Goal: Information Seeking & Learning: Learn about a topic

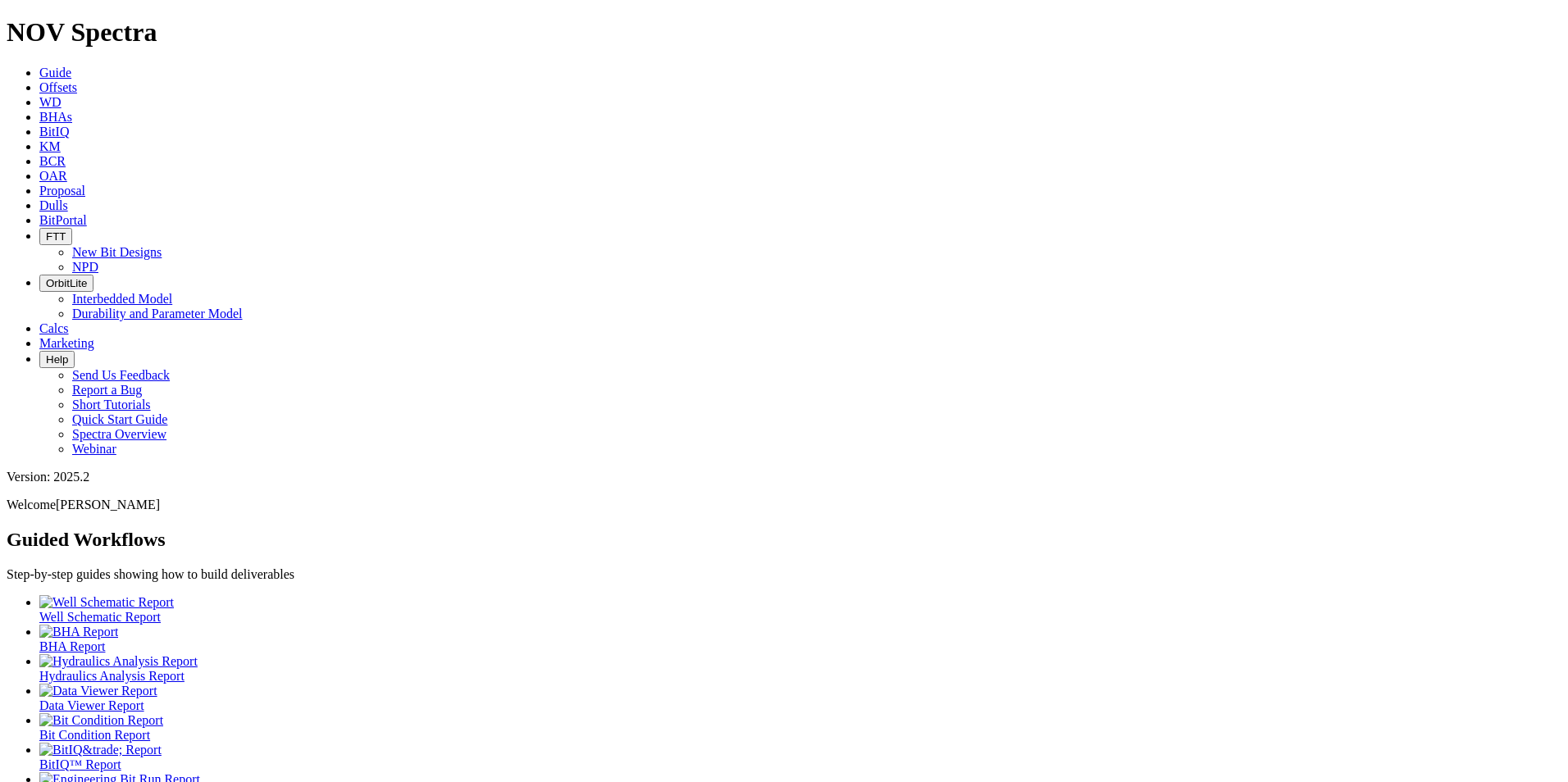
click at [78, 80] on link "Offsets" at bounding box center [58, 87] width 37 height 14
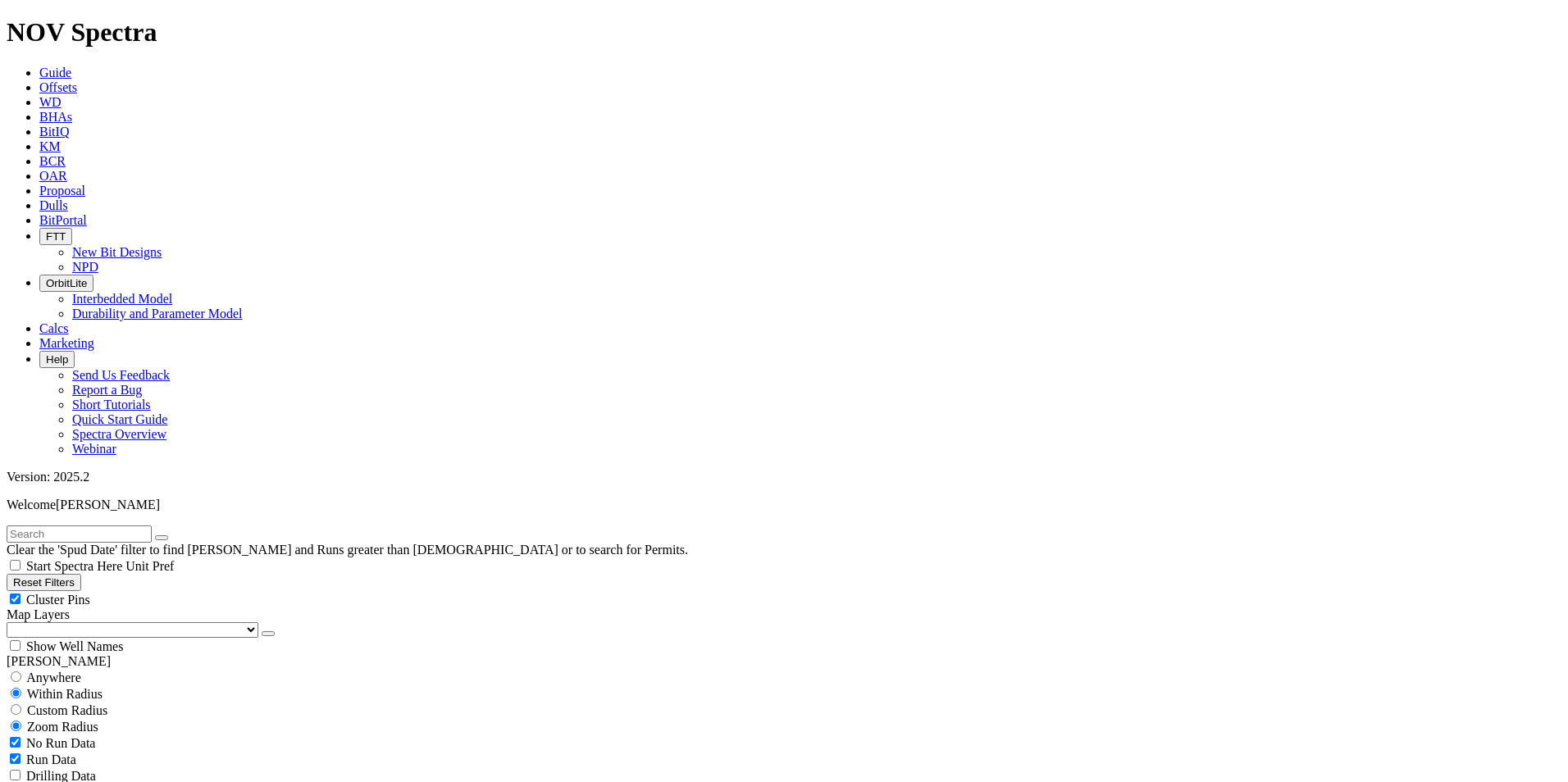
scroll to position [493, 0]
select select "7.875"
checkbox input "false"
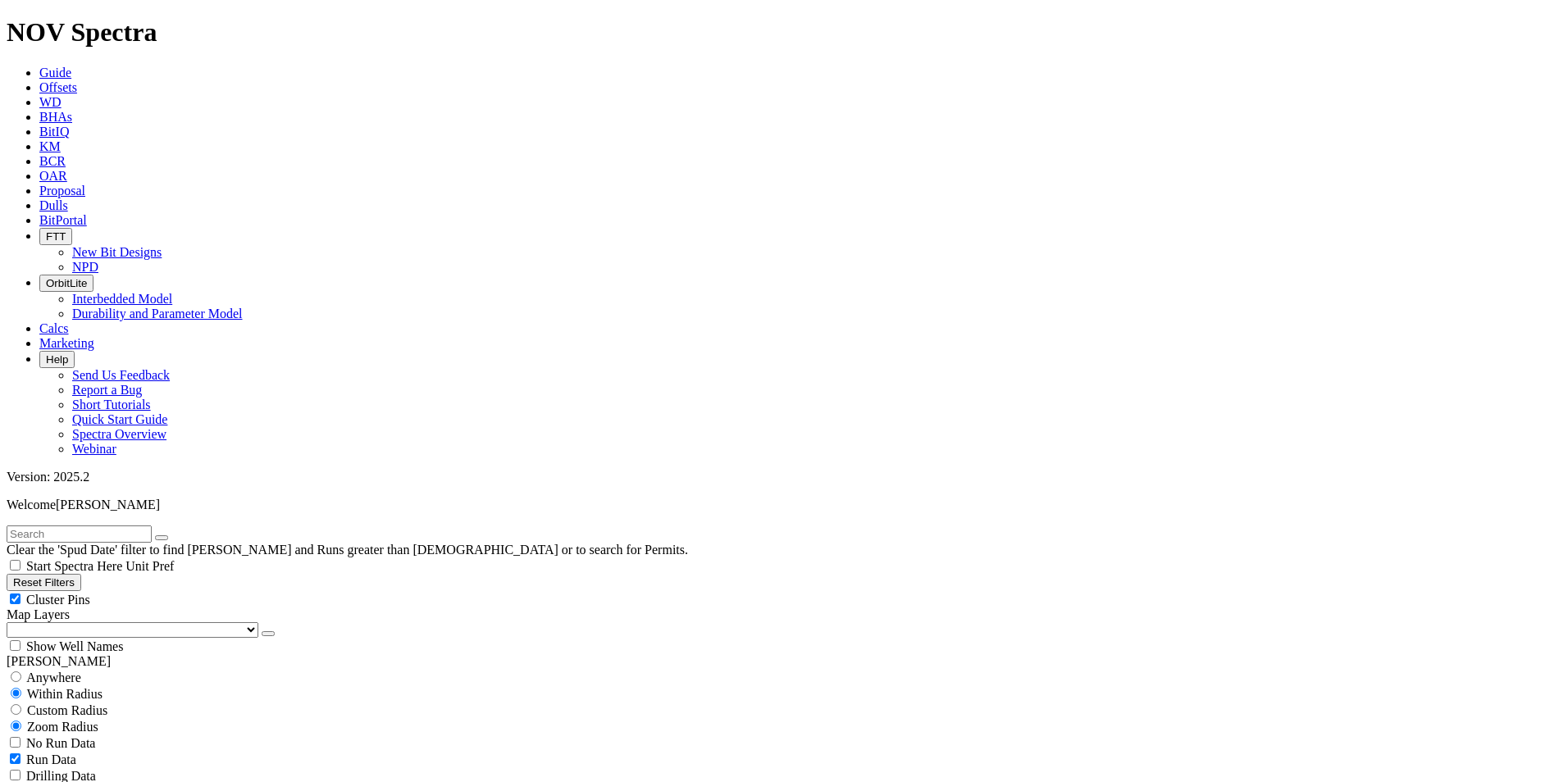
select select "? number:7.875 ?"
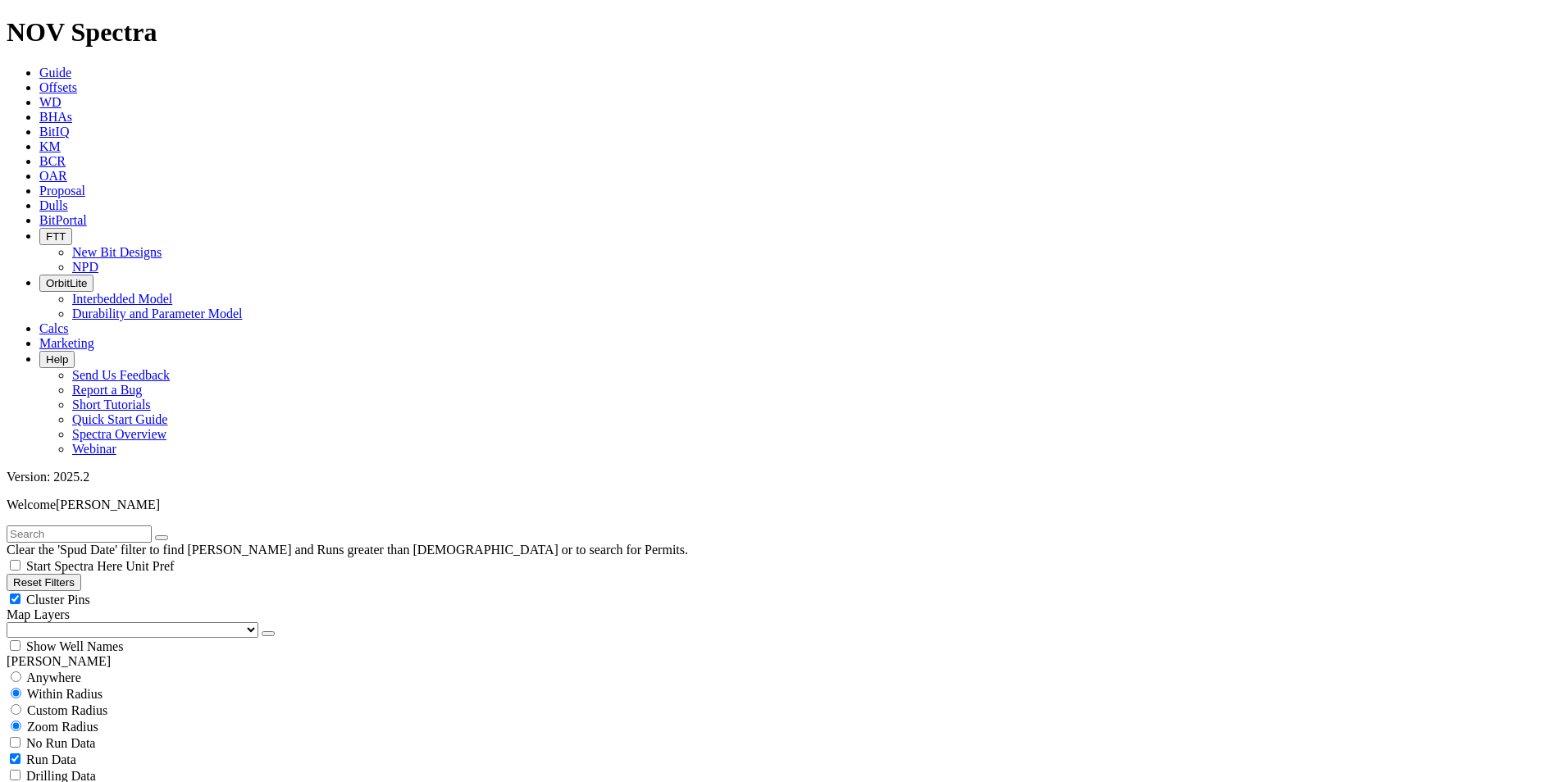
click at [87, 669] on div "Anywhere" at bounding box center [784, 677] width 1555 height 17
radio input "true"
radio input "false"
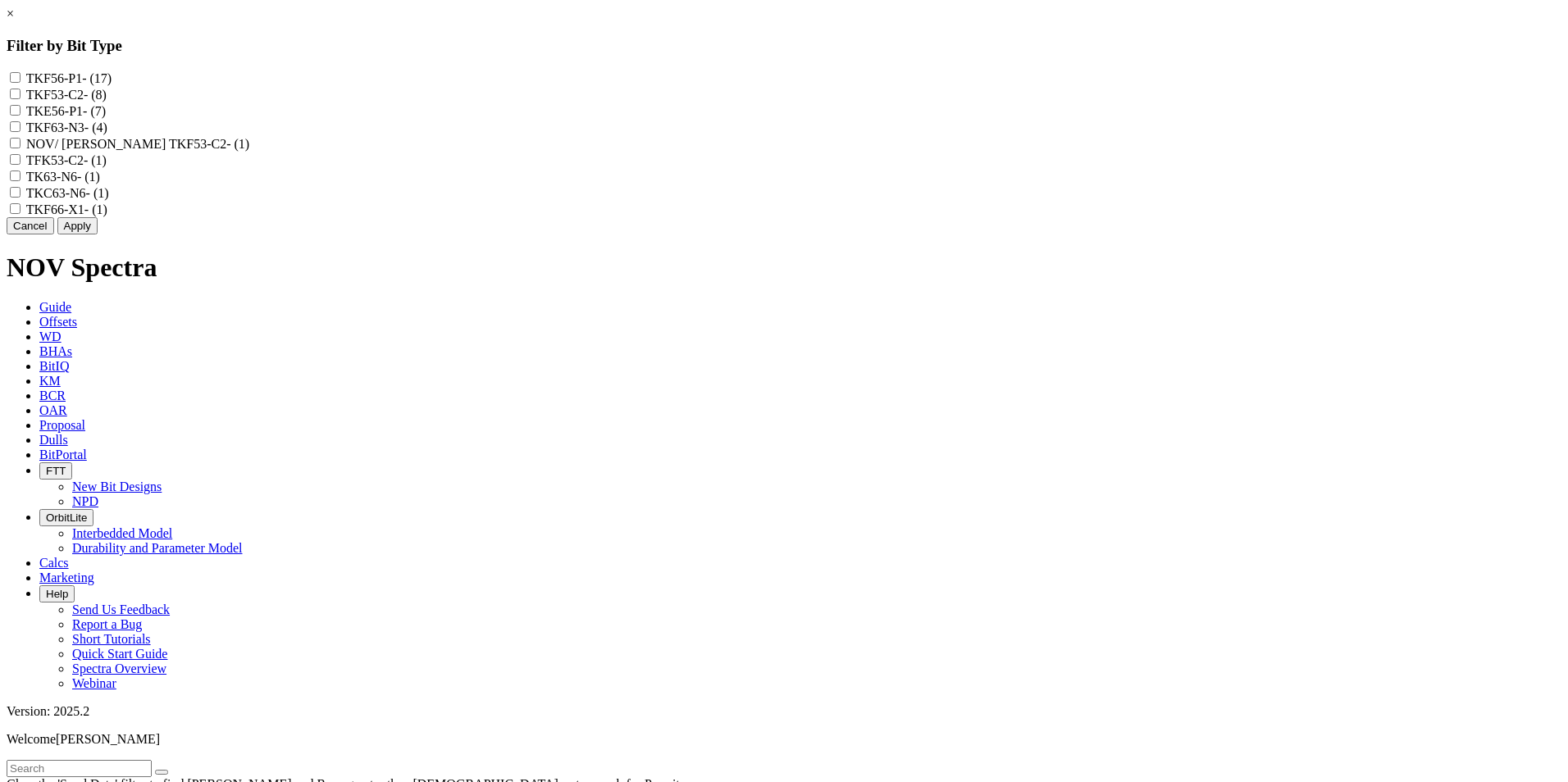
click at [21, 78] on input "TKF56-P1 - (17)" at bounding box center [15, 78] width 11 height 11
checkbox input "true"
click at [97, 235] on button "Apply" at bounding box center [78, 227] width 40 height 18
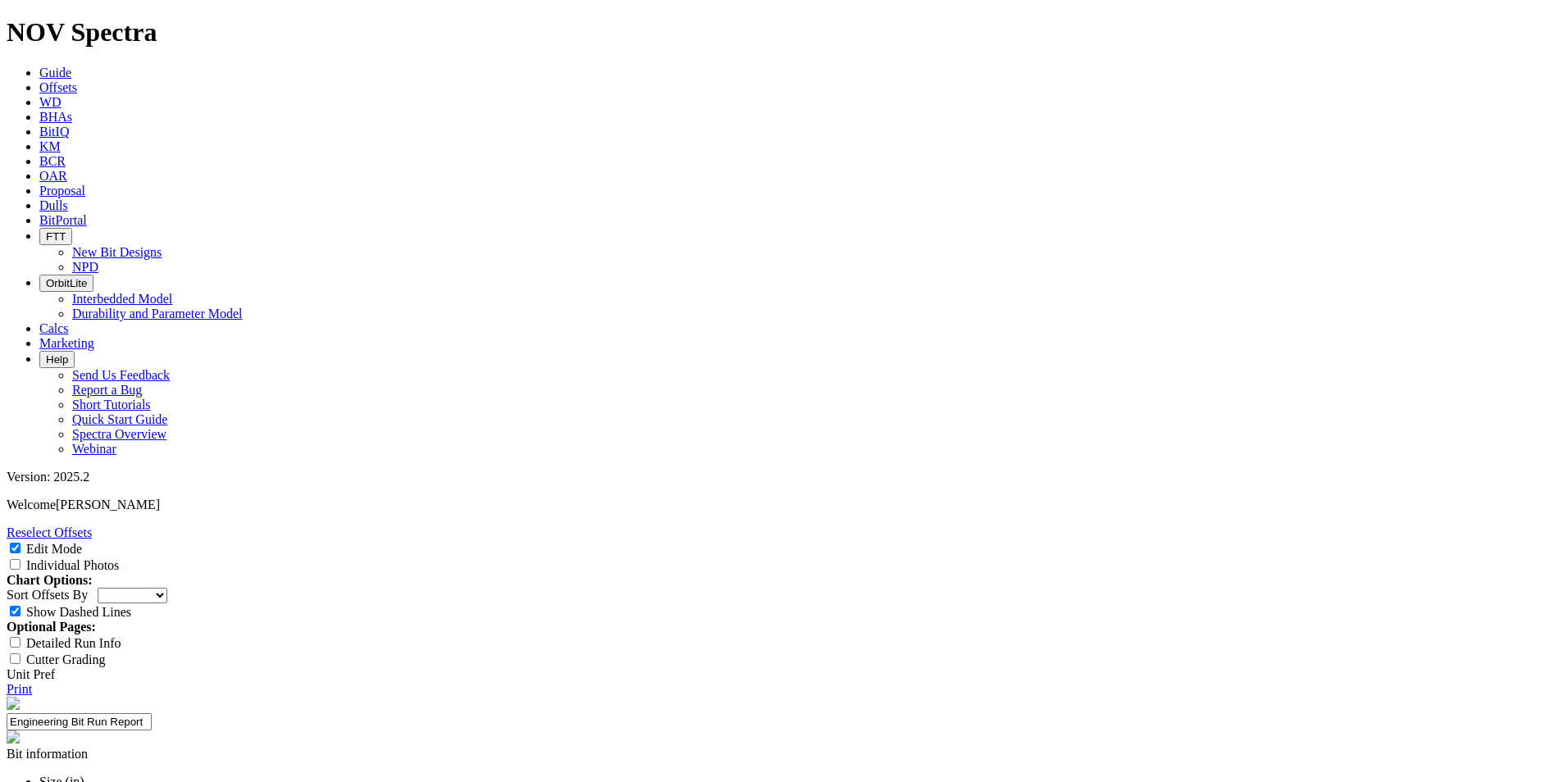
click at [168, 588] on select "Depth In Interval ROP Spud Date" at bounding box center [131, 596] width 70 height 16
select select "string:RunROP"
click at [168, 588] on select "Depth In Interval ROP Spud Date" at bounding box center [131, 596] width 70 height 16
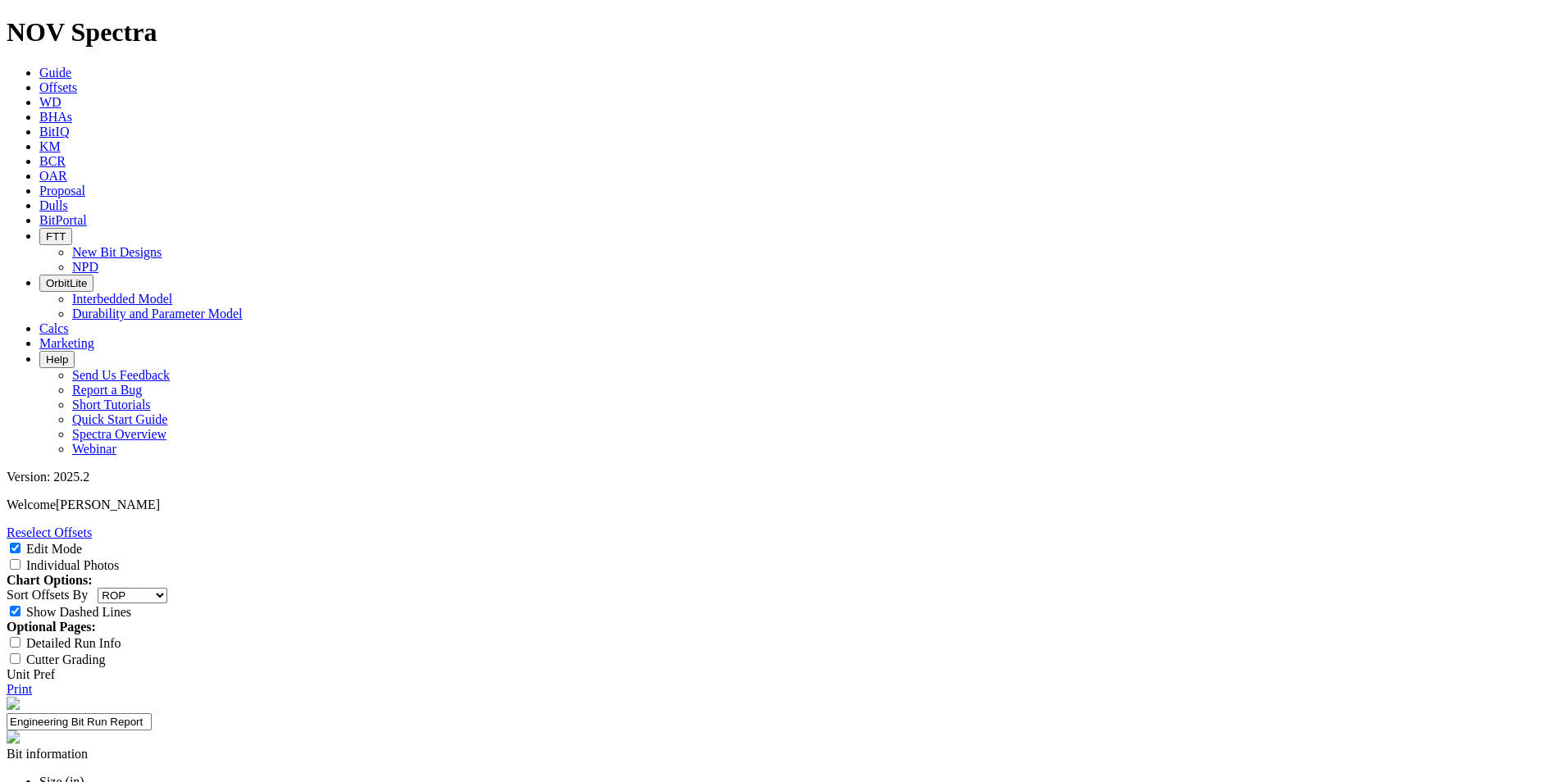
select select "Other"
